Goal: Task Accomplishment & Management: Use online tool/utility

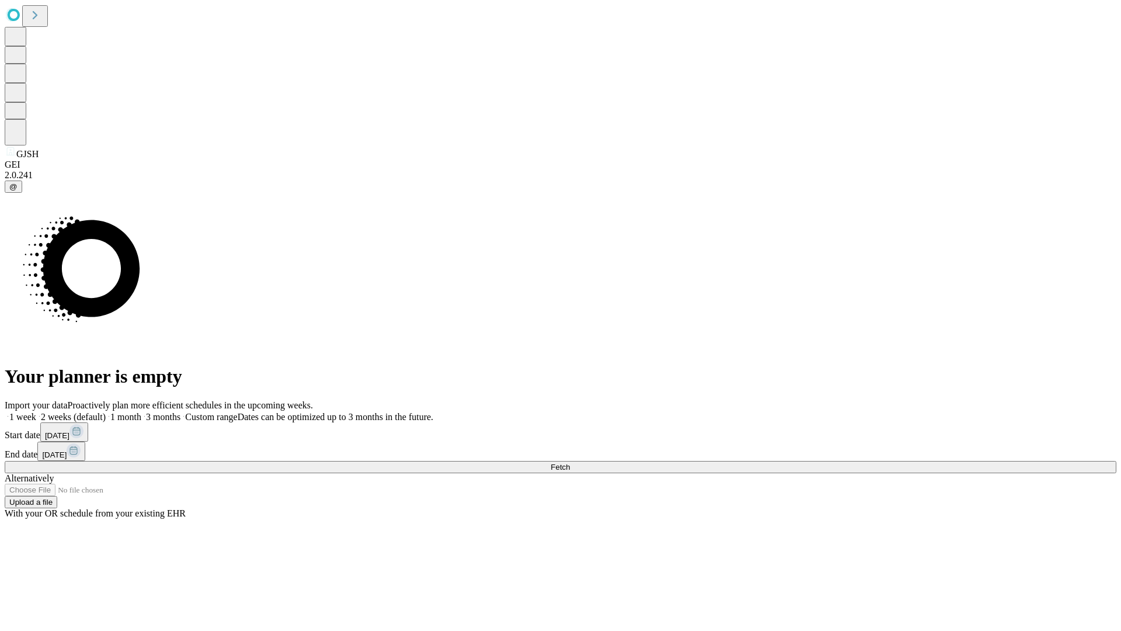
click at [570, 463] on span "Fetch" at bounding box center [560, 467] width 19 height 9
